Goal: Task Accomplishment & Management: Use online tool/utility

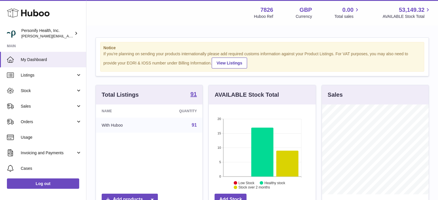
scroll to position [90, 107]
click at [45, 104] on span "Sales" at bounding box center [48, 106] width 55 height 5
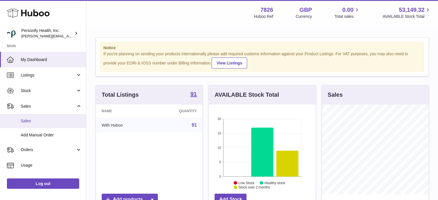
click at [37, 119] on span "Sales" at bounding box center [51, 120] width 61 height 5
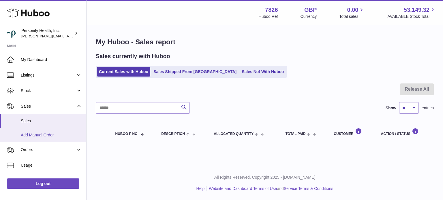
click at [36, 135] on span "Add Manual Order" at bounding box center [51, 135] width 61 height 5
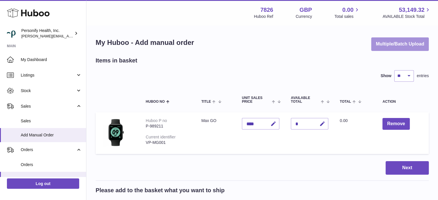
click at [388, 42] on button "Multiple/Batch Upload" at bounding box center [401, 44] width 58 height 14
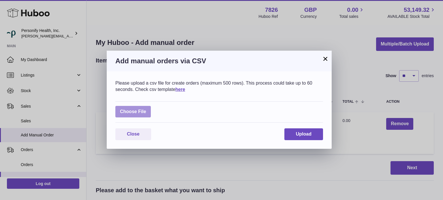
click at [125, 115] on label at bounding box center [132, 112] width 35 height 12
click at [146, 109] on input "file" at bounding box center [146, 109] width 0 height 0
type input "**********"
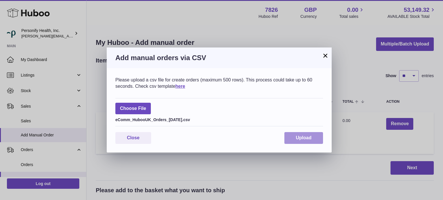
click at [294, 138] on button "Upload" at bounding box center [303, 138] width 39 height 12
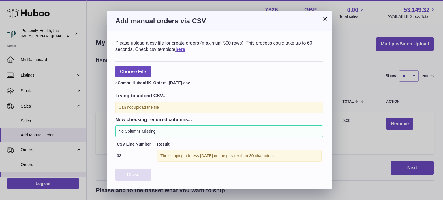
click at [141, 177] on button "Close" at bounding box center [133, 175] width 36 height 12
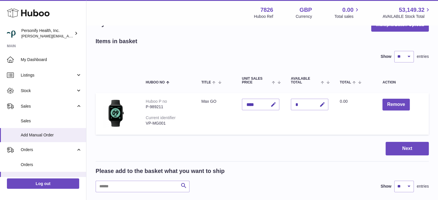
scroll to position [29, 0]
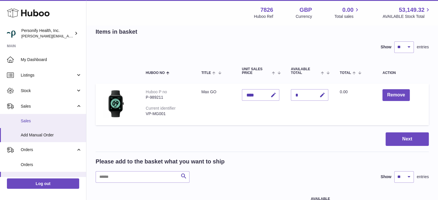
drag, startPoint x: 33, startPoint y: 122, endPoint x: 37, endPoint y: 120, distance: 4.3
click at [33, 122] on span "Sales" at bounding box center [51, 120] width 61 height 5
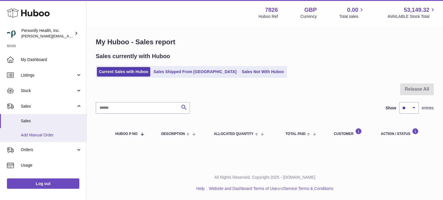
click at [50, 134] on span "Add Manual Order" at bounding box center [51, 135] width 61 height 5
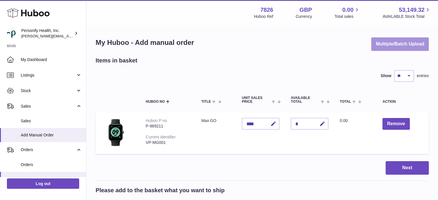
click at [389, 42] on button "Multiple/Batch Upload" at bounding box center [401, 44] width 58 height 14
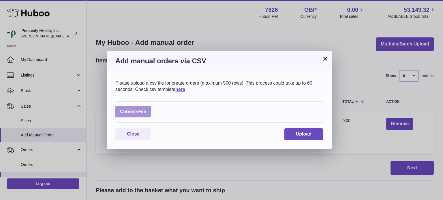
click at [132, 114] on label at bounding box center [132, 112] width 35 height 12
click at [146, 109] on input "file" at bounding box center [146, 109] width 0 height 0
type input "**********"
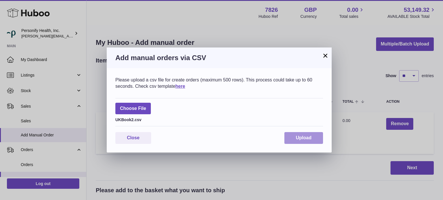
click at [295, 137] on button "Upload" at bounding box center [303, 138] width 39 height 12
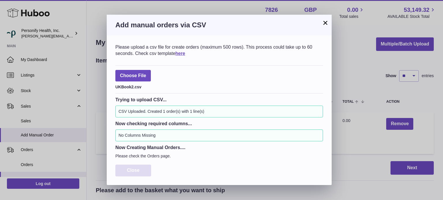
click at [146, 167] on button "Close" at bounding box center [133, 171] width 36 height 12
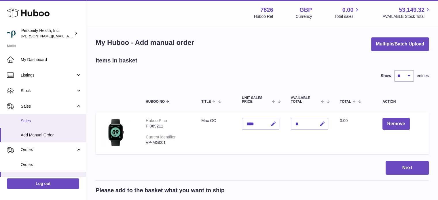
click at [35, 121] on span "Sales" at bounding box center [51, 120] width 61 height 5
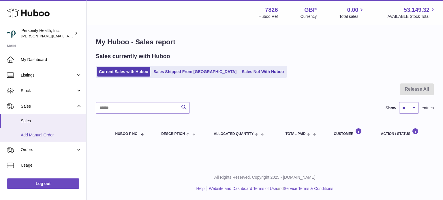
click at [54, 135] on span "Add Manual Order" at bounding box center [51, 135] width 61 height 5
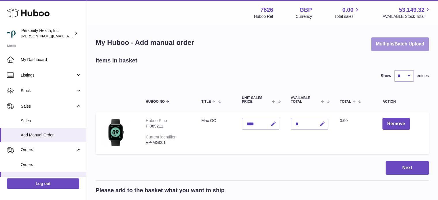
click at [395, 41] on button "Multiple/Batch Upload" at bounding box center [401, 44] width 58 height 14
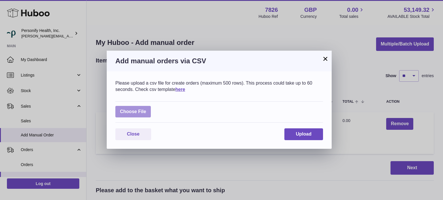
click at [142, 107] on label at bounding box center [132, 112] width 35 height 12
click at [146, 109] on input "file" at bounding box center [146, 109] width 0 height 0
type input "**********"
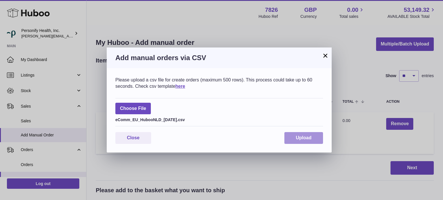
click at [290, 139] on button "Upload" at bounding box center [303, 138] width 39 height 12
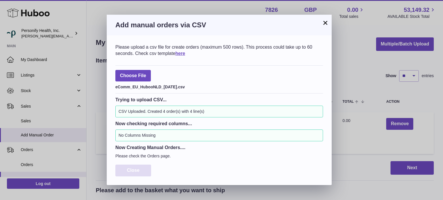
click at [136, 170] on span "Close" at bounding box center [133, 170] width 13 height 5
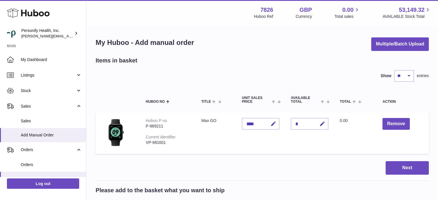
click at [30, 9] on icon at bounding box center [28, 13] width 43 height 12
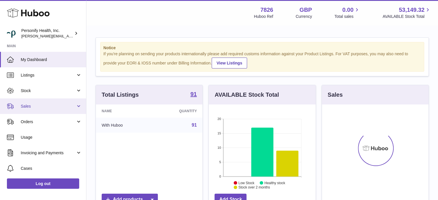
click at [37, 107] on span "Sales" at bounding box center [48, 106] width 55 height 5
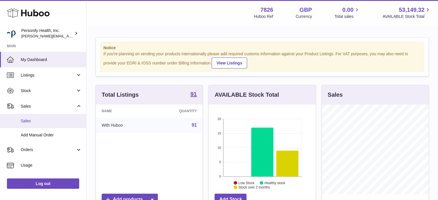
scroll to position [90, 107]
click at [34, 120] on span "Sales" at bounding box center [51, 120] width 61 height 5
